Goal: Information Seeking & Learning: Learn about a topic

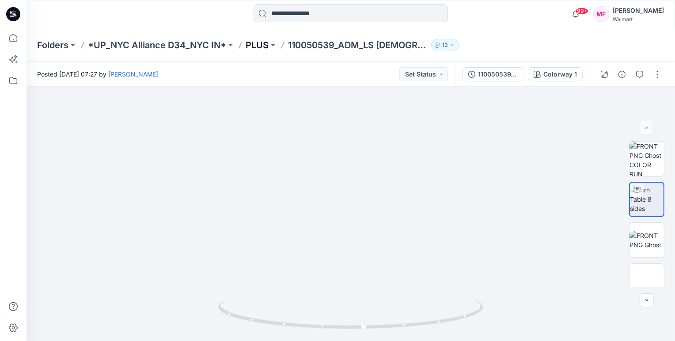
click at [255, 42] on p "PLUS" at bounding box center [257, 45] width 23 height 12
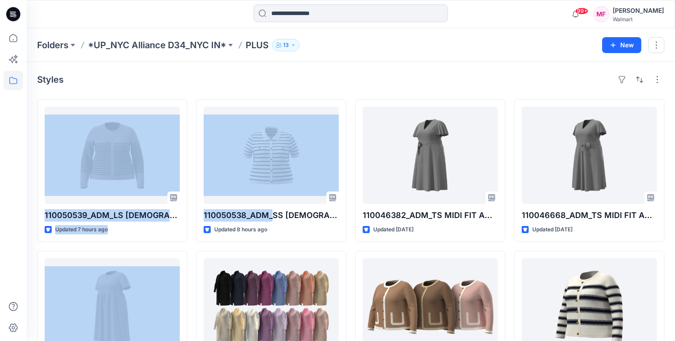
drag, startPoint x: 274, startPoint y: 216, endPoint x: 523, endPoint y: -49, distance: 364.3
click at [523, 0] on html "99+ Notifications [PERSON_NAME] shared 110050510_PRINTED BUTTON FRONT CARDIGAN …" at bounding box center [337, 293] width 675 height 587
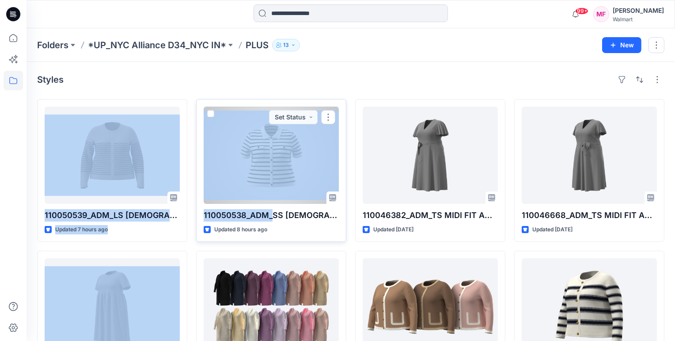
click at [264, 186] on div at bounding box center [271, 155] width 135 height 97
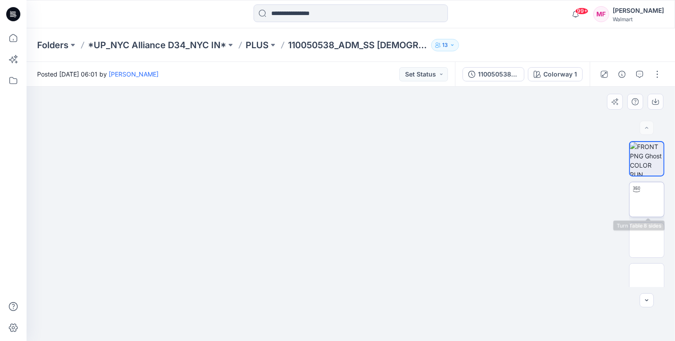
click at [647, 199] on img at bounding box center [647, 199] width 0 height 0
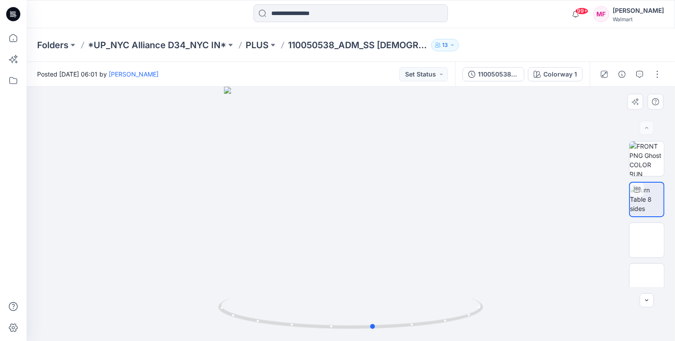
drag, startPoint x: 399, startPoint y: 265, endPoint x: 422, endPoint y: 249, distance: 28.0
click at [422, 249] on div at bounding box center [351, 214] width 649 height 254
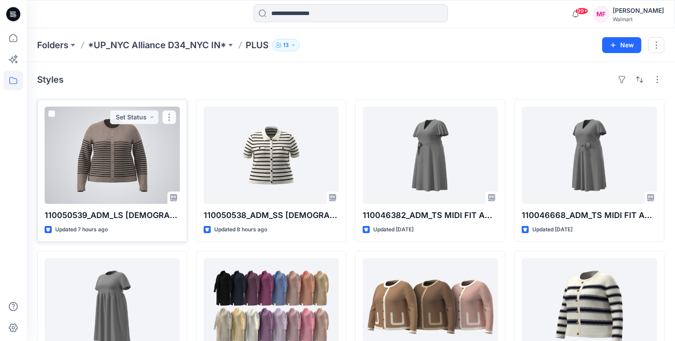
click at [160, 152] on div at bounding box center [112, 155] width 135 height 97
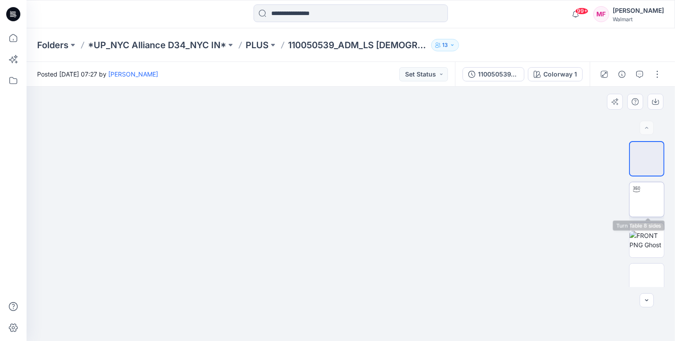
click at [647, 199] on img at bounding box center [647, 199] width 0 height 0
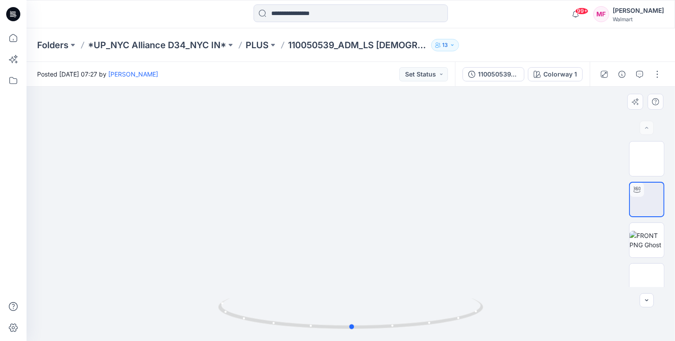
drag, startPoint x: 410, startPoint y: 278, endPoint x: 411, endPoint y: 273, distance: 5.0
click at [411, 273] on div at bounding box center [351, 214] width 649 height 254
drag, startPoint x: 309, startPoint y: 230, endPoint x: 309, endPoint y: 197, distance: 33.1
click at [645, 249] on img at bounding box center [647, 240] width 34 height 19
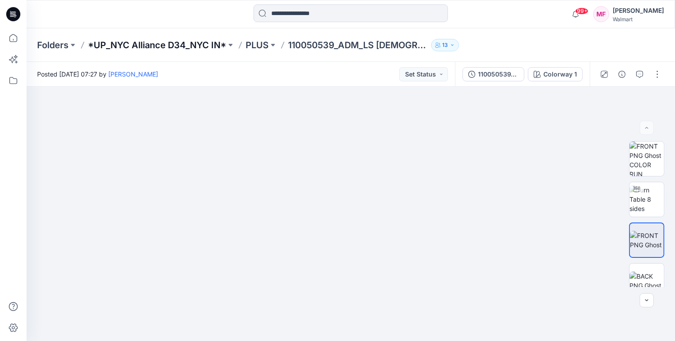
click at [146, 41] on p "*UP_NYC Alliance D34_NYC IN*" at bounding box center [157, 45] width 138 height 12
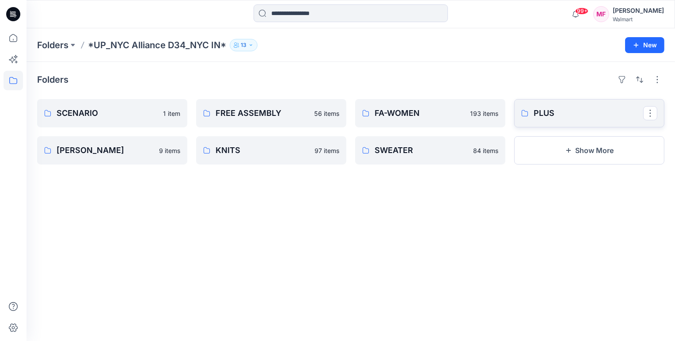
click at [522, 104] on link "PLUS" at bounding box center [589, 113] width 150 height 28
